Goal: Information Seeking & Learning: Learn about a topic

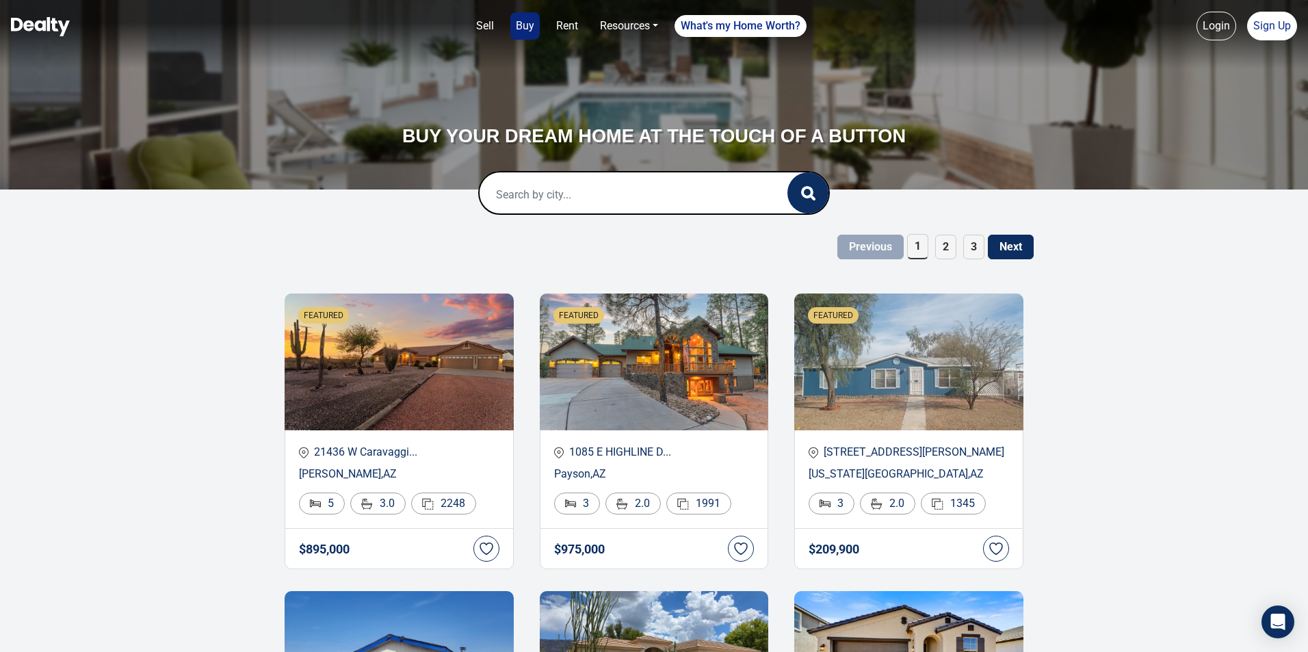
click at [23, 17] on img at bounding box center [40, 26] width 59 height 19
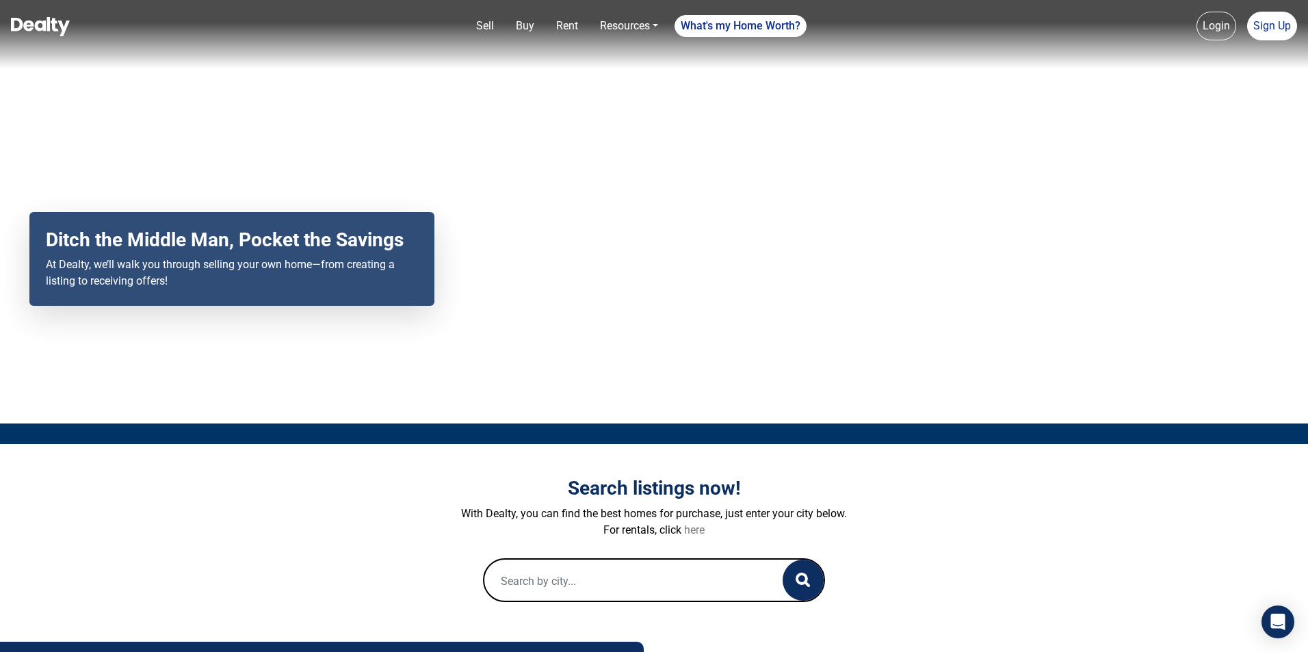
click at [686, 525] on link "here" at bounding box center [694, 529] width 21 height 13
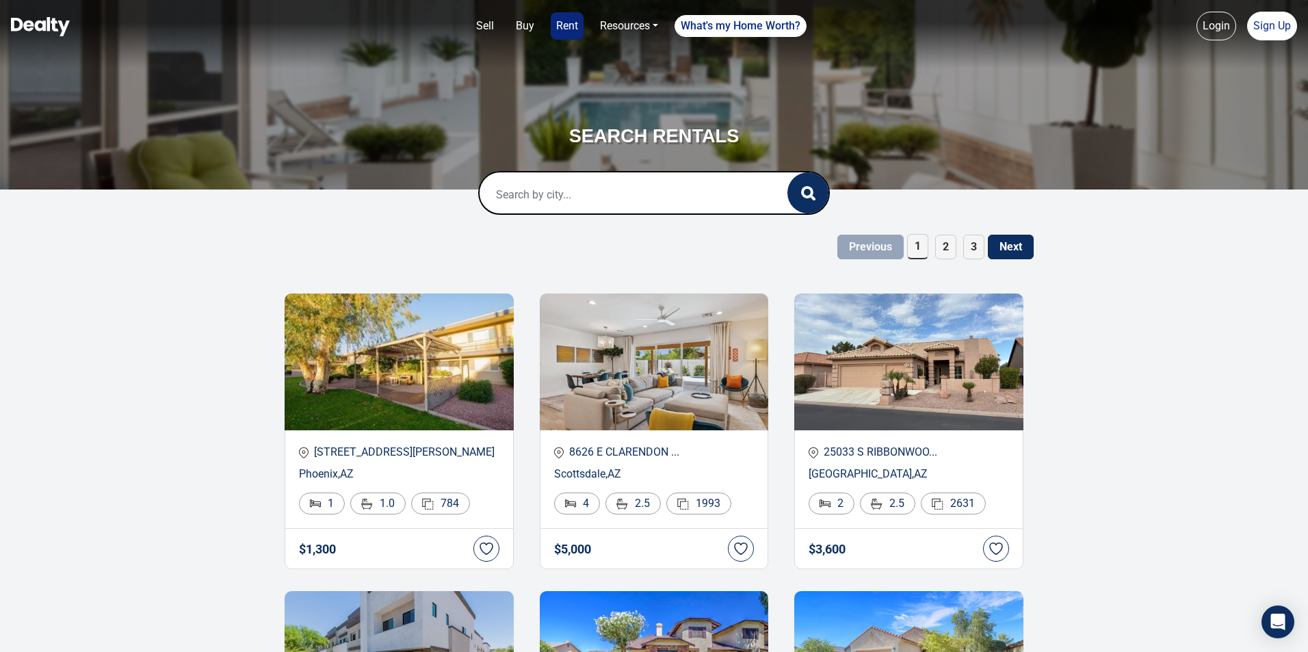
click at [507, 177] on input "text" at bounding box center [620, 194] width 280 height 44
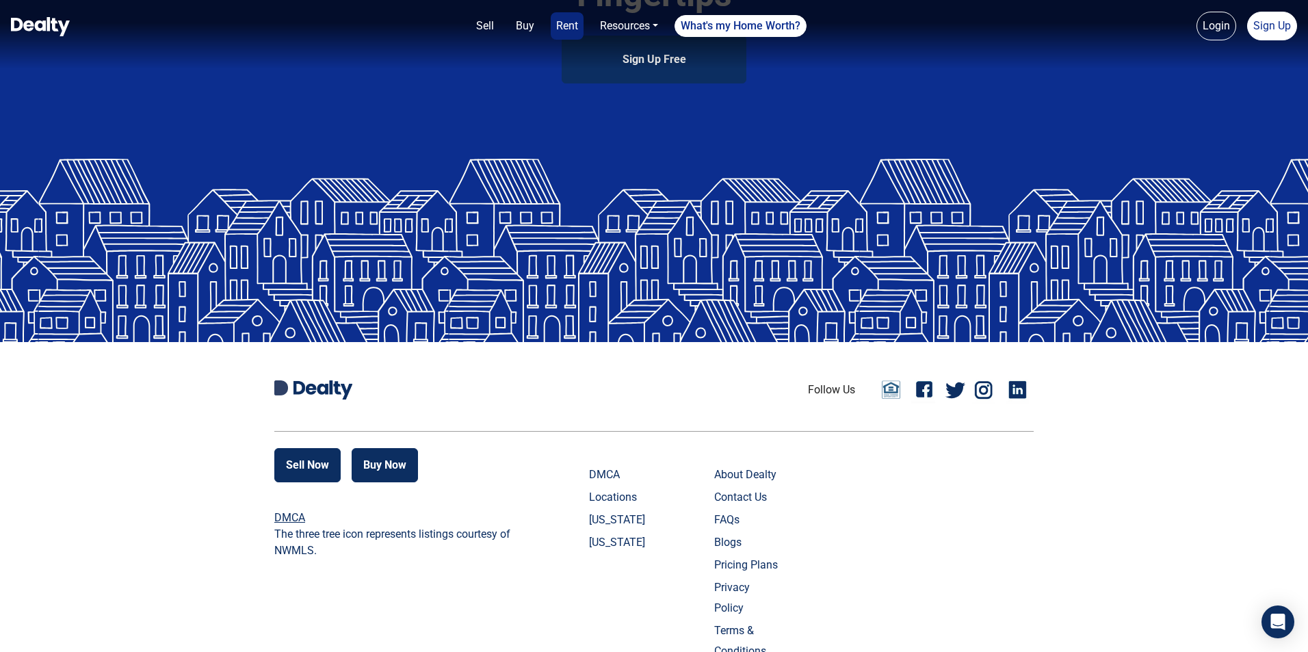
scroll to position [2937, 0]
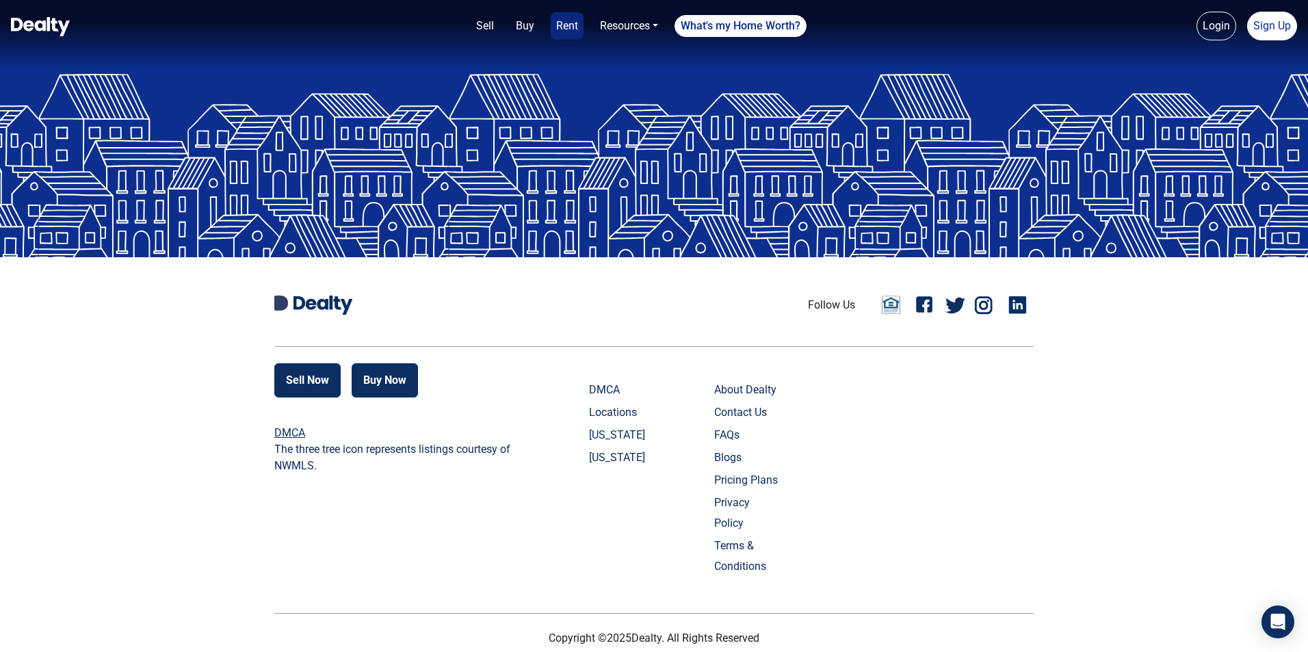
type input "roll 20"
click at [714, 423] on link "Contact Us" at bounding box center [748, 412] width 68 height 21
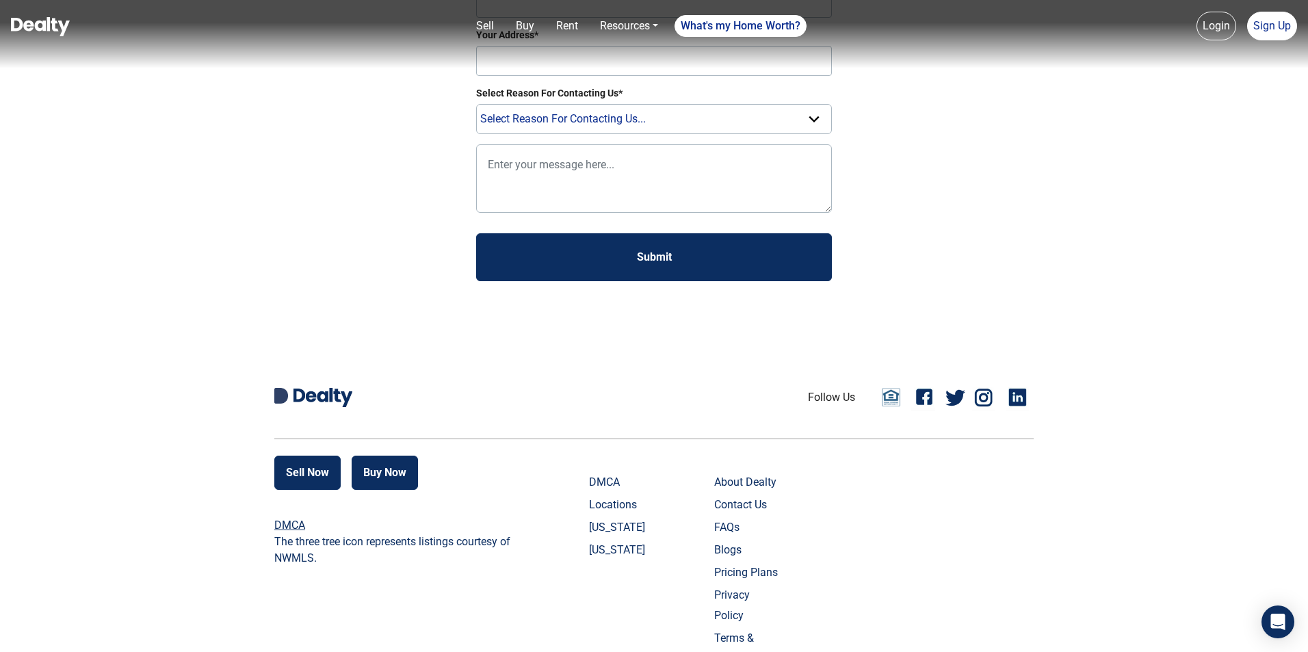
scroll to position [285, 0]
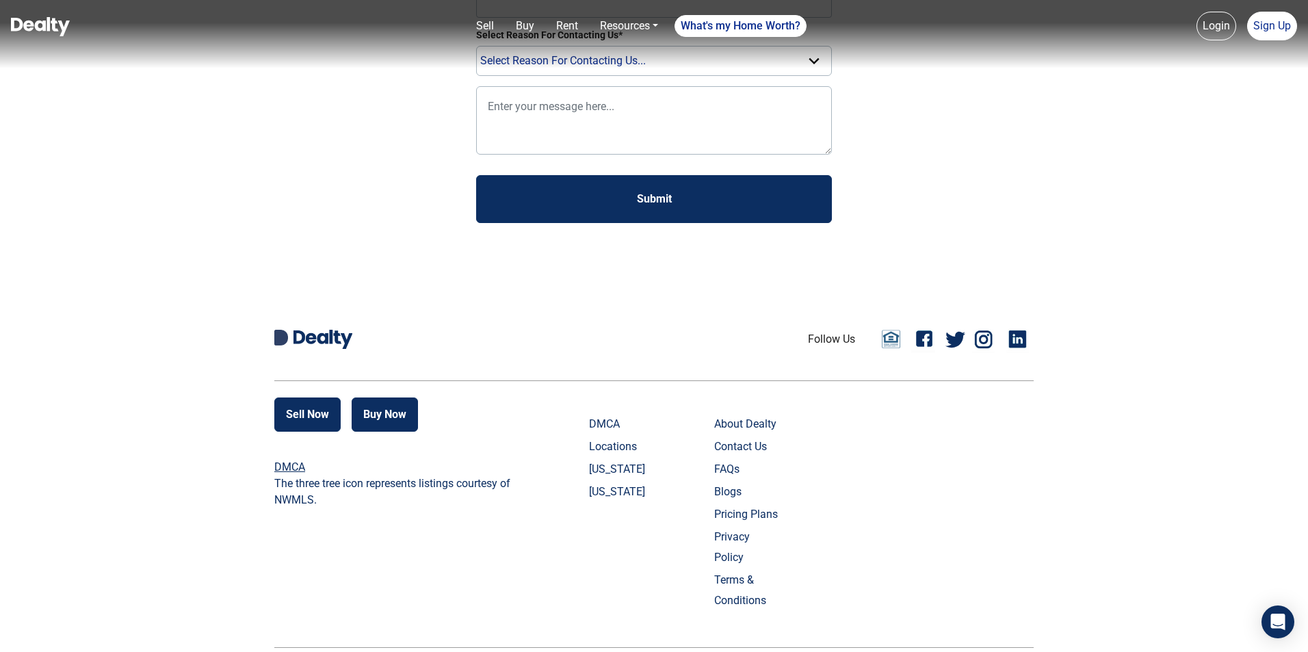
click at [589, 457] on link "Locations" at bounding box center [623, 447] width 68 height 21
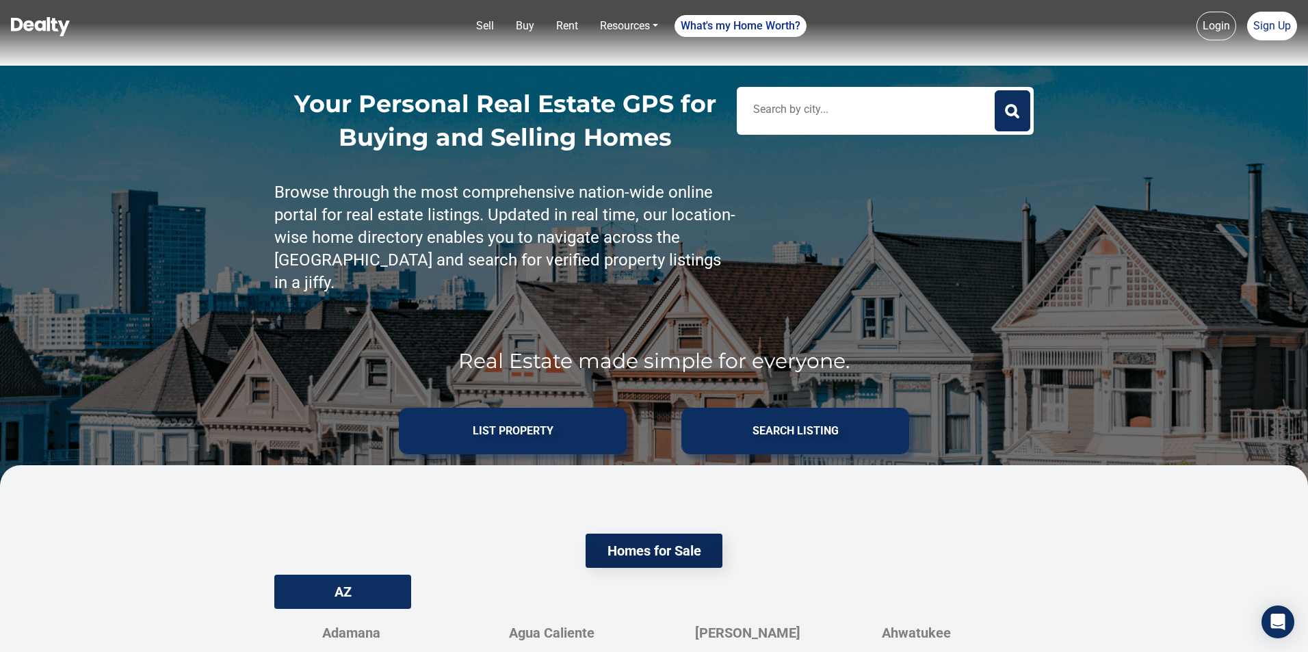
click at [790, 112] on input "text" at bounding box center [865, 109] width 251 height 30
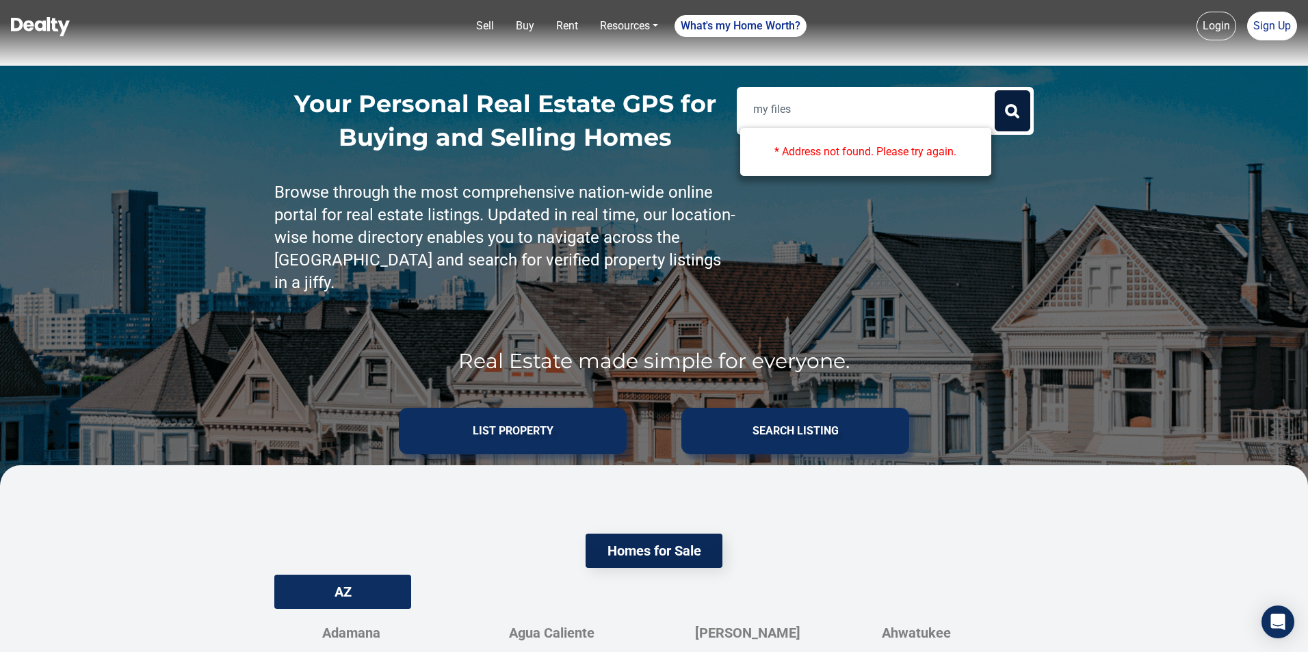
type input "my files"
click at [998, 106] on button "Search" at bounding box center [1013, 110] width 36 height 41
